Goal: Consume media (video, audio): Consume media (video, audio)

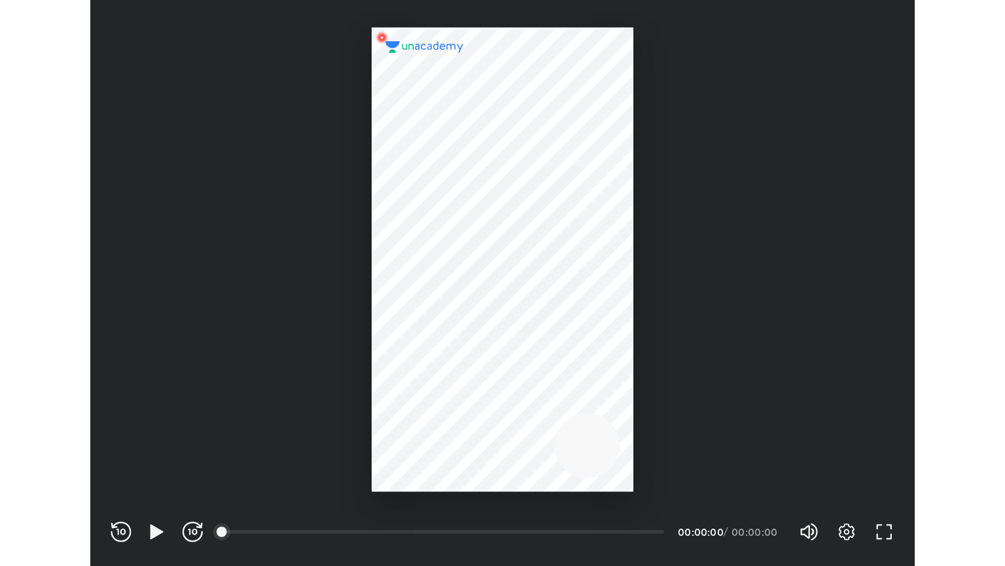
scroll to position [434, 633]
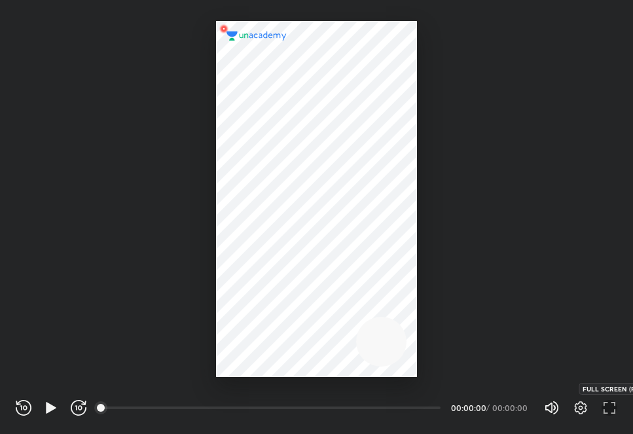
click at [602, 408] on icon "button" at bounding box center [610, 408] width 16 height 16
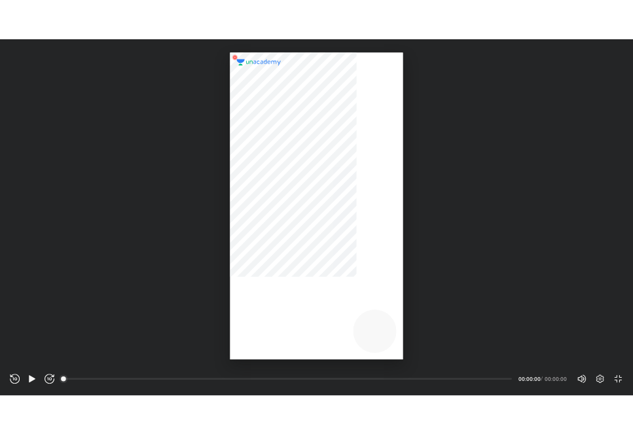
scroll to position [566, 1005]
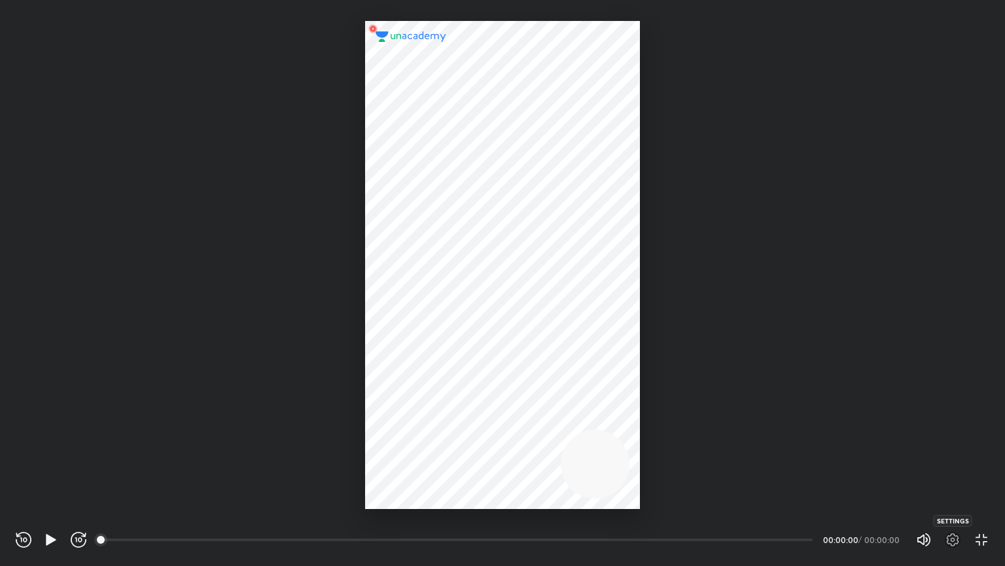
click at [632, 433] on icon "button" at bounding box center [953, 540] width 16 height 16
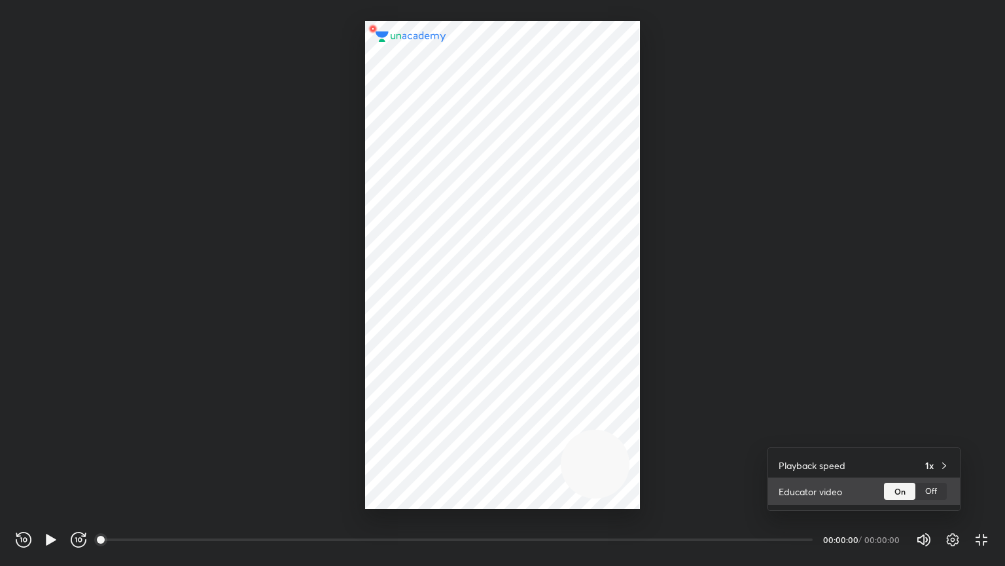
click at [632, 433] on div "Off" at bounding box center [931, 490] width 31 height 17
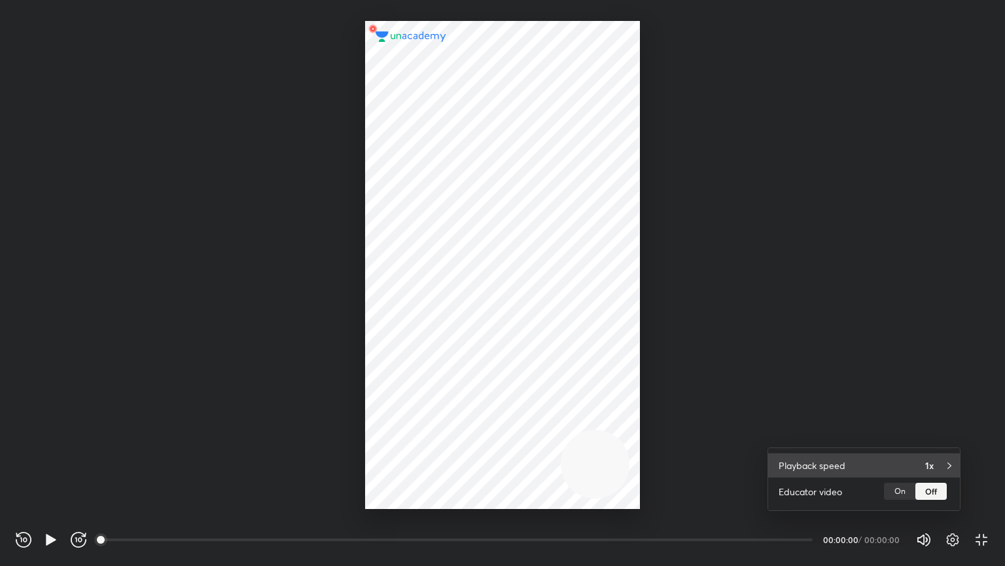
click at [632, 433] on div "Playback speed 1x" at bounding box center [865, 465] width 192 height 24
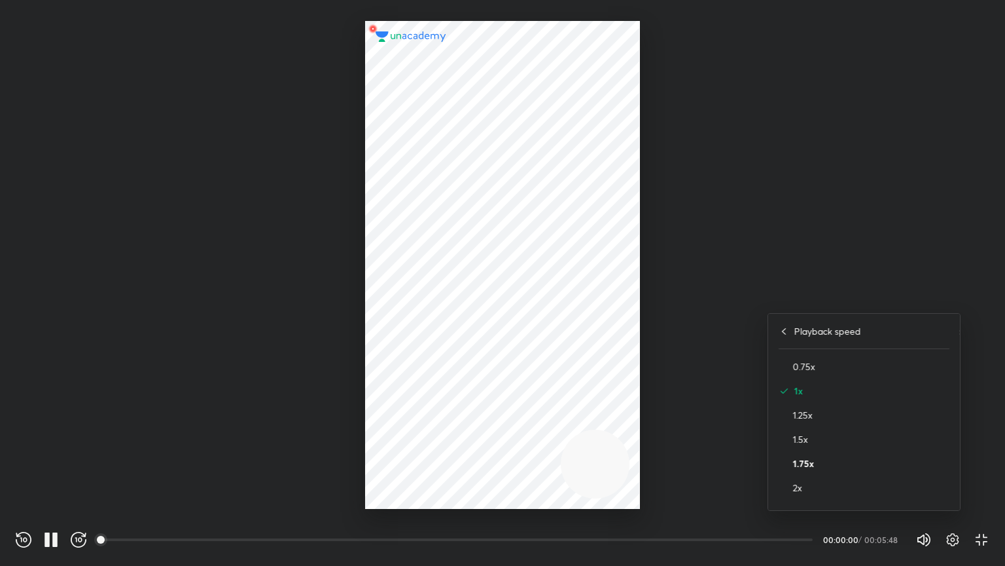
click at [632, 433] on h4 "1.75x" at bounding box center [871, 463] width 156 height 14
click at [632, 379] on div at bounding box center [502, 283] width 1005 height 566
click at [632, 433] on icon "button" at bounding box center [953, 540] width 16 height 16
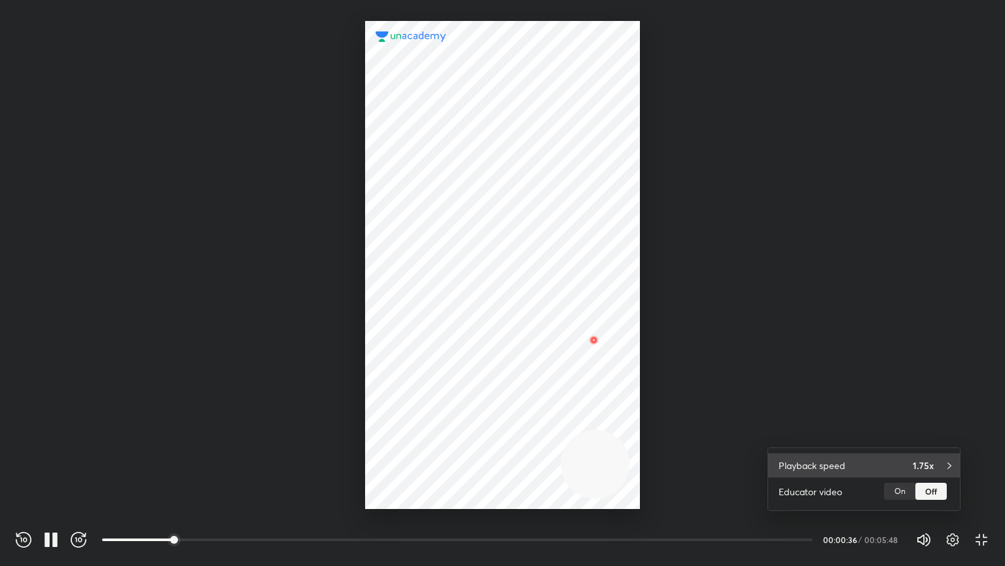
click at [632, 433] on div "Playback speed 1.75x" at bounding box center [865, 465] width 192 height 24
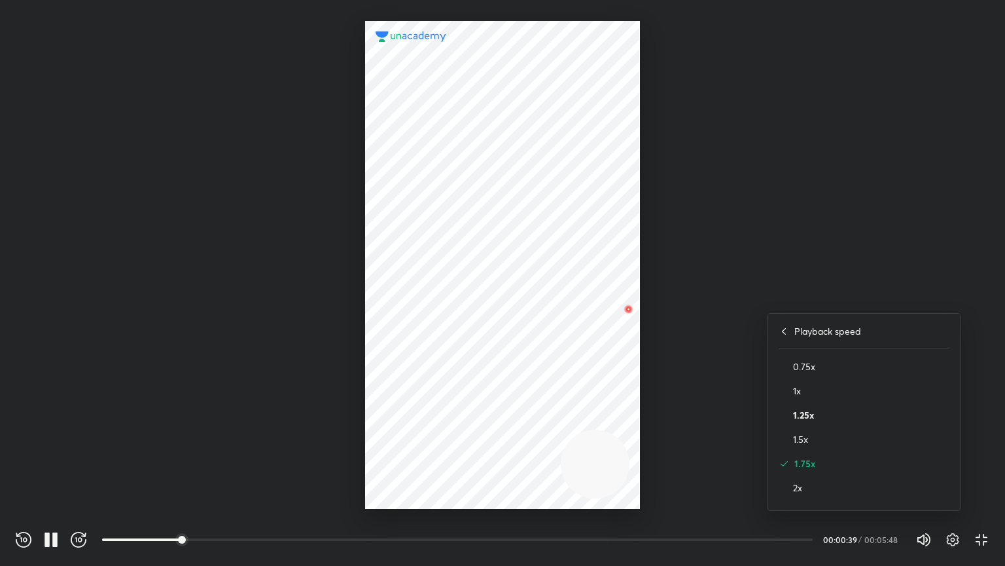
click at [632, 411] on h4 "1.25x" at bounding box center [871, 415] width 156 height 14
click at [632, 301] on div at bounding box center [502, 283] width 1005 height 566
drag, startPoint x: 948, startPoint y: 534, endPoint x: 947, endPoint y: 498, distance: 36.7
click at [632, 433] on div "REWIND (J) PAUSE (K) FORWARD (L) 00:00 00:02:03 / 00:05:48 Volume (M) 100% Sett…" at bounding box center [502, 283] width 1005 height 566
click at [632, 433] on icon "button" at bounding box center [953, 540] width 16 height 16
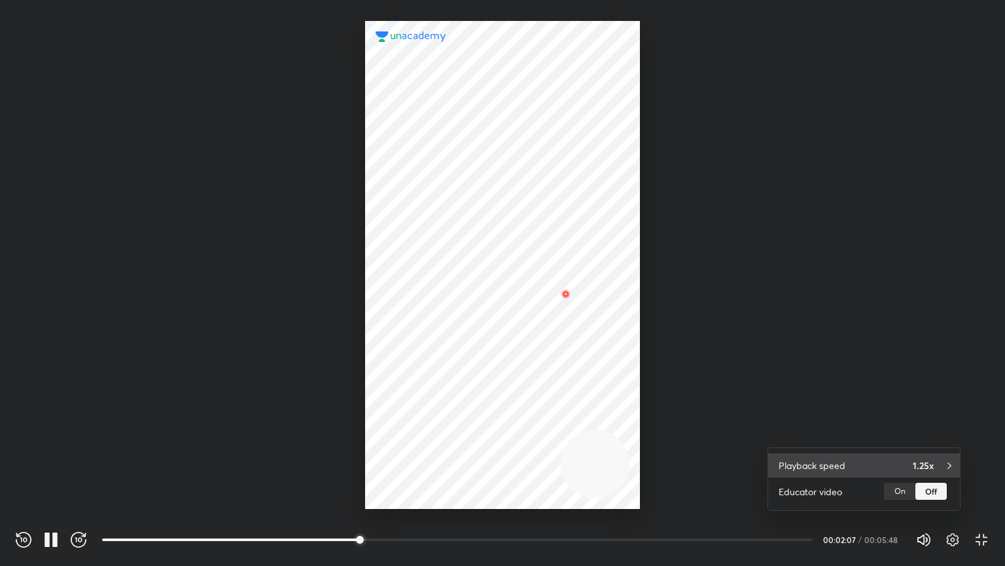
click at [632, 433] on div "1.25x" at bounding box center [931, 465] width 37 height 14
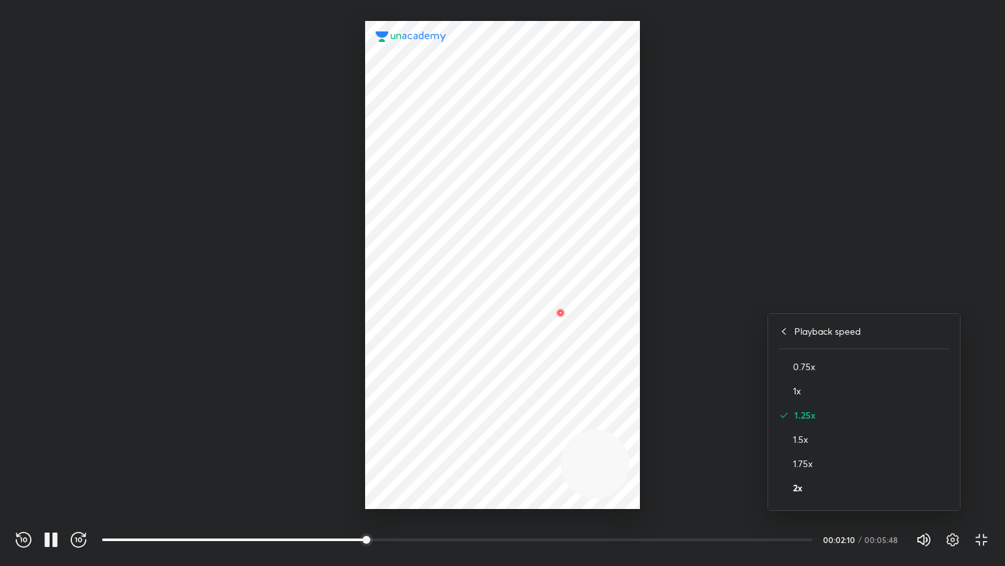
click at [632, 433] on h4 "2x" at bounding box center [871, 487] width 156 height 14
click at [632, 340] on div at bounding box center [502, 283] width 1005 height 566
click at [632, 433] on icon "button" at bounding box center [978, 536] width 5 height 4
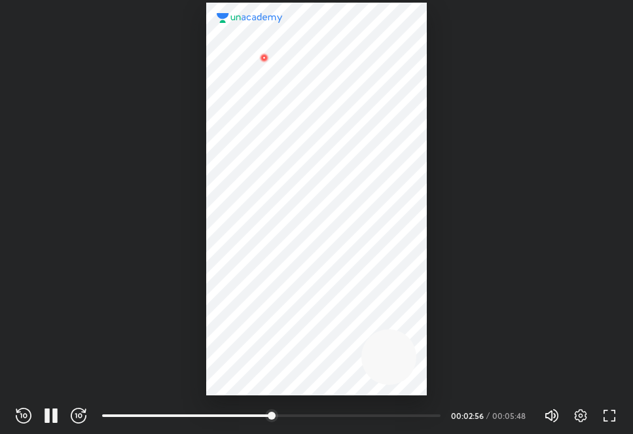
scroll to position [434, 633]
